Goal: Book appointment/travel/reservation

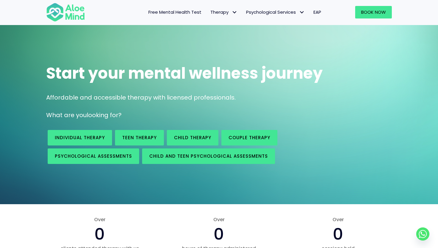
scroll to position [14, 0]
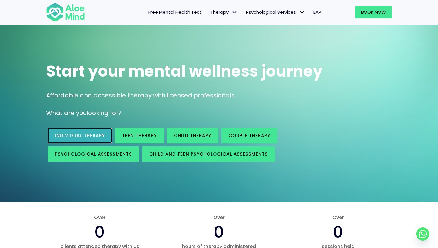
click at [98, 132] on link "Individual therapy" at bounding box center [80, 135] width 64 height 15
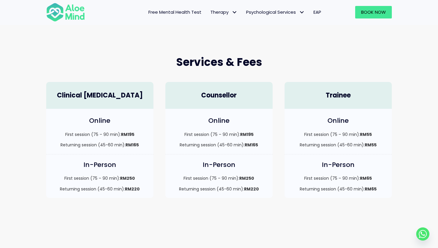
scroll to position [132, 0]
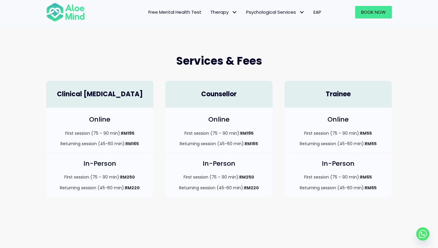
click at [124, 93] on h4 "Clinical [MEDICAL_DATA]" at bounding box center [99, 94] width 95 height 9
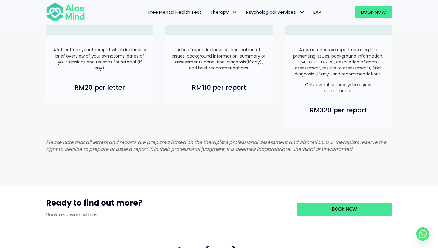
scroll to position [564, 0]
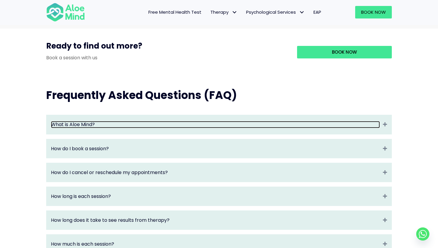
click at [125, 128] on link "What is Aloe Mind?" at bounding box center [215, 124] width 329 height 7
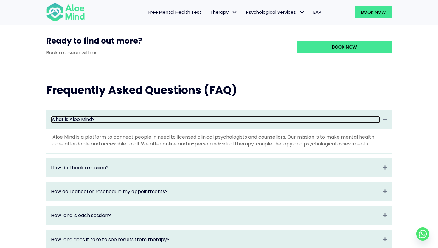
scroll to position [571, 0]
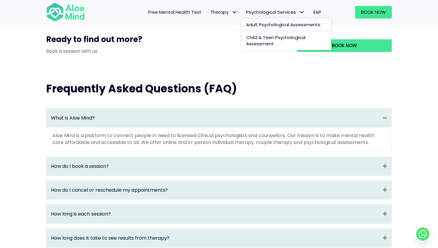
click at [288, 25] on span "Adult Psychological Assessments" at bounding box center [283, 24] width 74 height 6
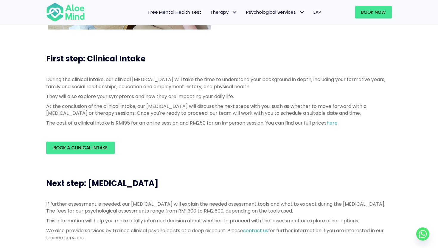
scroll to position [135, 0]
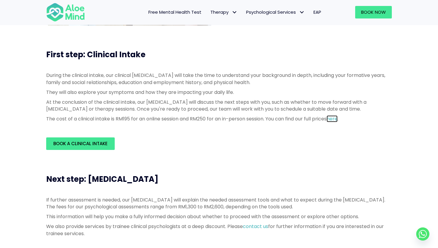
click at [337, 117] on link "here" at bounding box center [331, 118] width 11 height 7
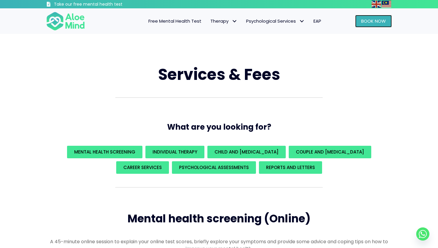
click at [368, 25] on link "Book Now" at bounding box center [373, 21] width 37 height 13
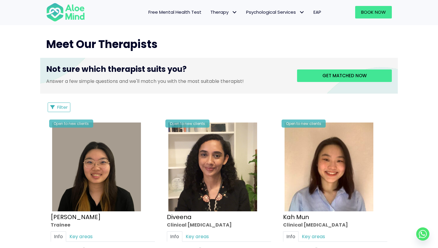
scroll to position [223, 0]
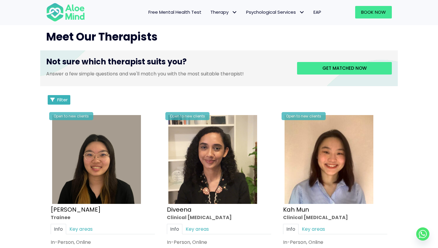
click at [60, 98] on span "Filter" at bounding box center [62, 99] width 10 height 6
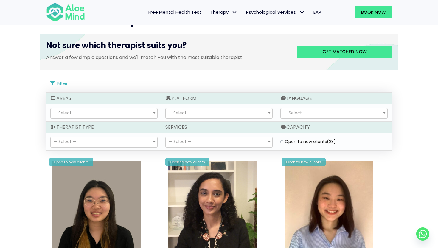
scroll to position [242, 0]
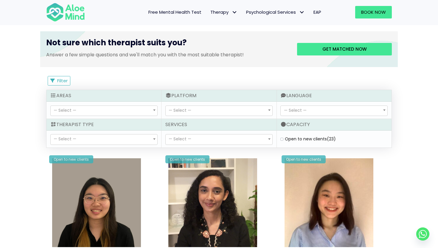
click at [94, 104] on div "— Select — Abuse (14) Academic (19) Addiction (8) adhd (1) Anger (26) Anxiety (…" at bounding box center [103, 110] width 115 height 17
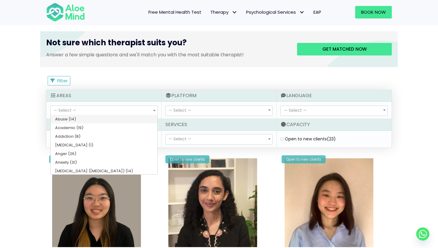
click at [94, 111] on span "— Select —" at bounding box center [104, 111] width 107 height 10
select select "46"
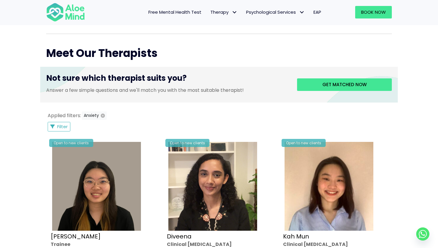
scroll to position [202, 0]
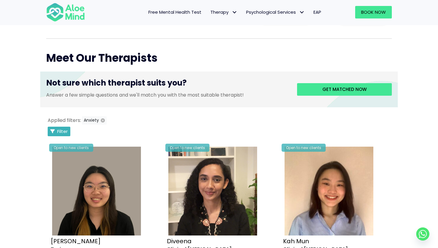
click at [61, 132] on span "Filter" at bounding box center [62, 131] width 10 height 6
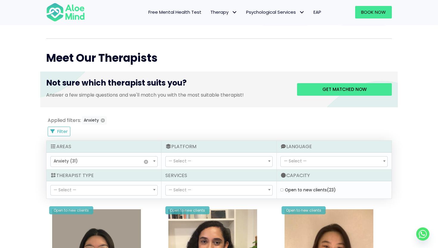
click at [191, 163] on span "— Select —" at bounding box center [180, 161] width 23 height 6
select select "72"
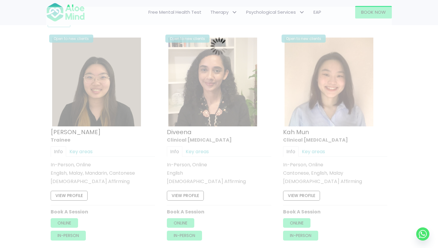
scroll to position [318, 0]
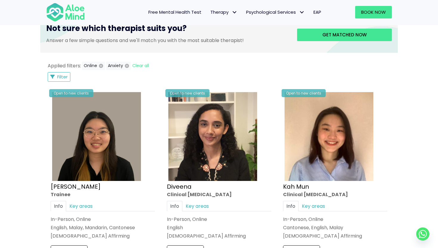
scroll to position [239, 0]
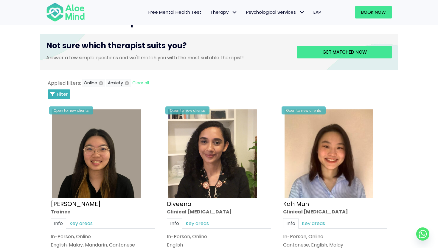
click at [63, 93] on span "Filter" at bounding box center [62, 94] width 10 height 6
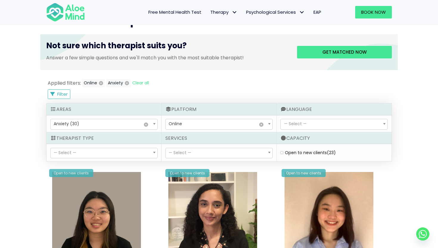
select select "143"
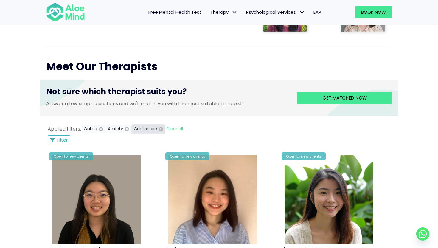
click at [160, 129] on icon "button" at bounding box center [161, 129] width 4 height 4
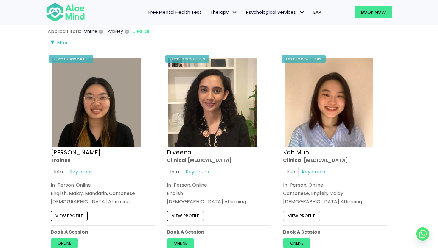
scroll to position [281, 0]
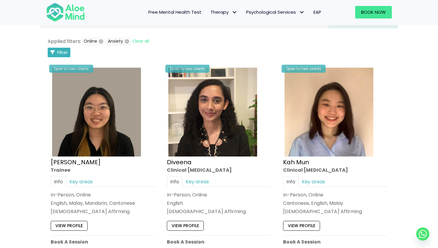
click at [58, 54] on span "Filter" at bounding box center [62, 52] width 10 height 6
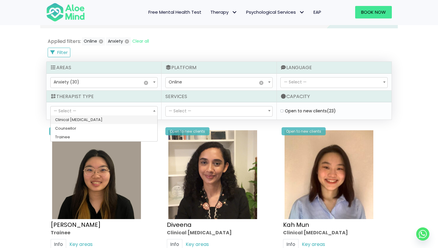
click at [125, 111] on span "— Select —" at bounding box center [104, 111] width 107 height 10
select select "15"
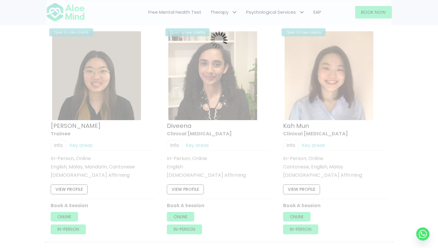
scroll to position [318, 0]
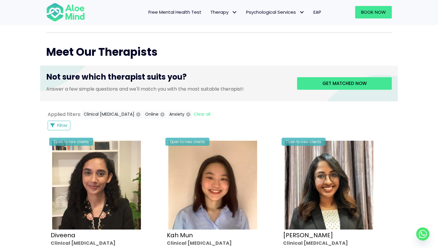
scroll to position [207, 0]
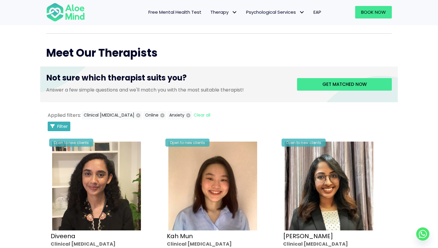
click at [65, 127] on span "Filter" at bounding box center [62, 126] width 10 height 6
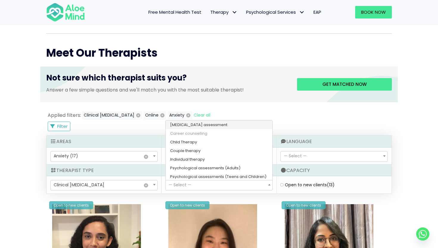
click at [198, 184] on span "— Select —" at bounding box center [219, 185] width 107 height 10
select select "172"
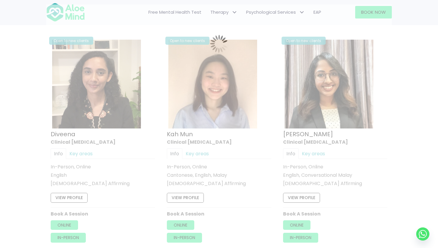
scroll to position [318, 0]
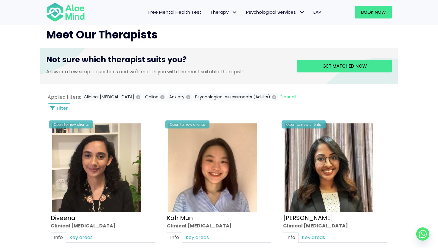
scroll to position [211, 0]
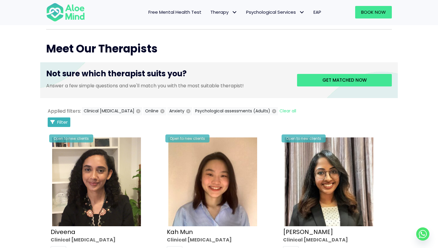
click at [63, 122] on span "Filter" at bounding box center [62, 122] width 10 height 6
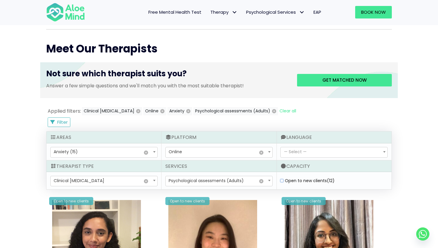
click at [282, 181] on clients "Open to new clients (12)" at bounding box center [281, 181] width 3 height 4
checkbox clients "true"
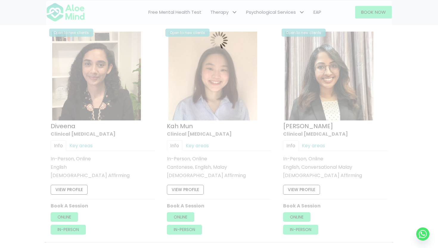
scroll to position [318, 0]
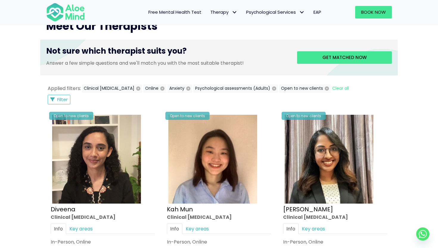
scroll to position [207, 0]
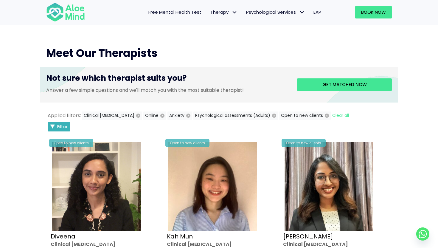
click at [52, 125] on icon "Filter Listings" at bounding box center [52, 126] width 4 height 4
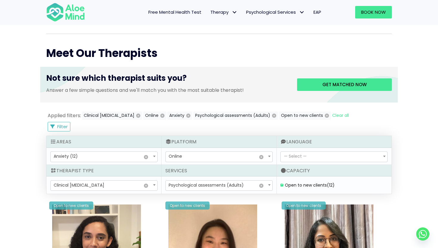
click at [304, 160] on span "— Select —" at bounding box center [333, 157] width 107 height 10
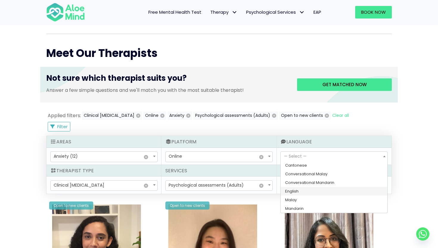
select select "139"
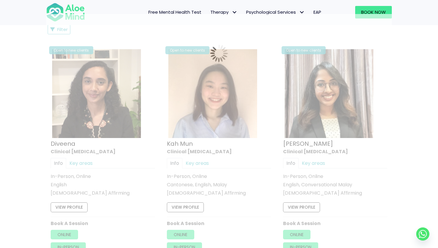
scroll to position [318, 0]
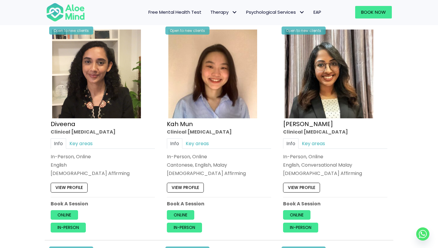
scroll to position [322, 0]
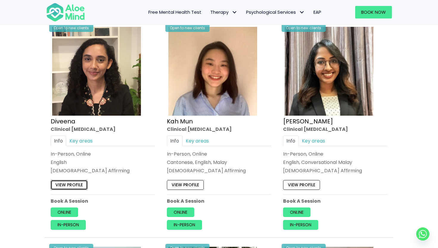
click at [77, 184] on link "View profile" at bounding box center [69, 185] width 37 height 10
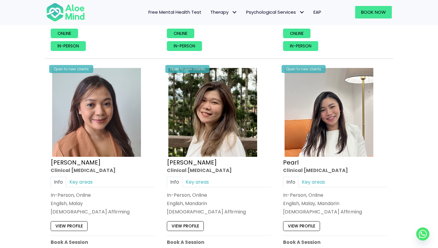
scroll to position [497, 0]
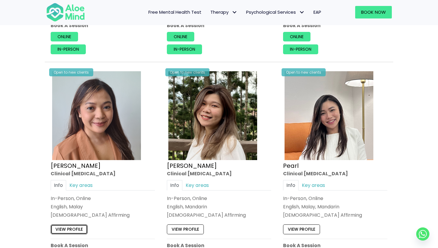
click at [73, 227] on link "View profile" at bounding box center [69, 229] width 37 height 10
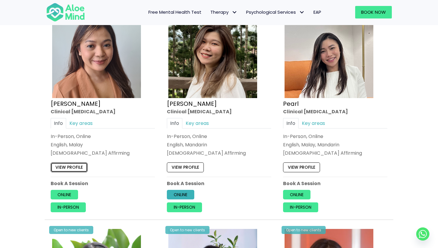
scroll to position [560, 0]
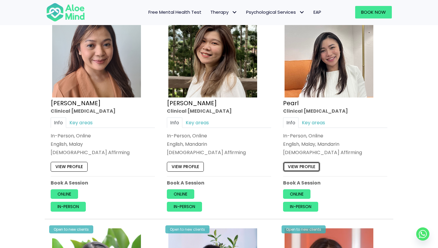
click at [298, 168] on link "View profile" at bounding box center [301, 167] width 37 height 10
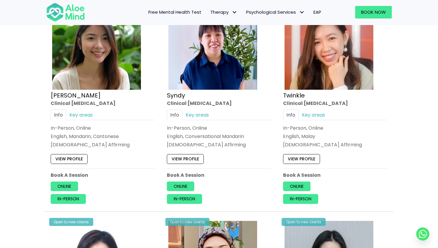
scroll to position [786, 0]
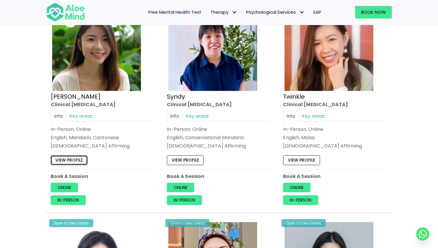
click at [73, 156] on link "View profile" at bounding box center [69, 160] width 37 height 10
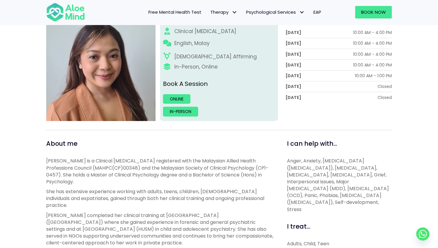
scroll to position [100, 0]
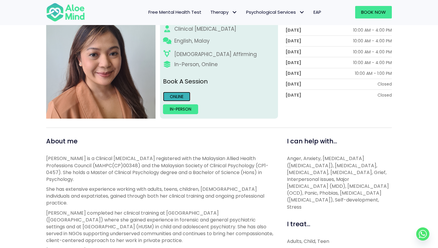
click at [173, 95] on link "Online" at bounding box center [176, 97] width 27 height 10
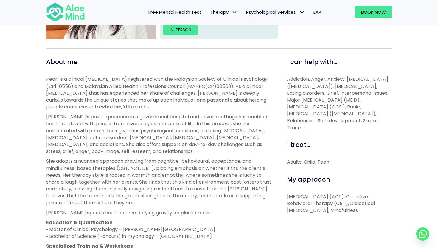
scroll to position [120, 0]
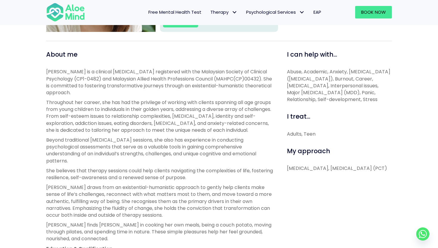
scroll to position [186, 0]
